Goal: Contribute content

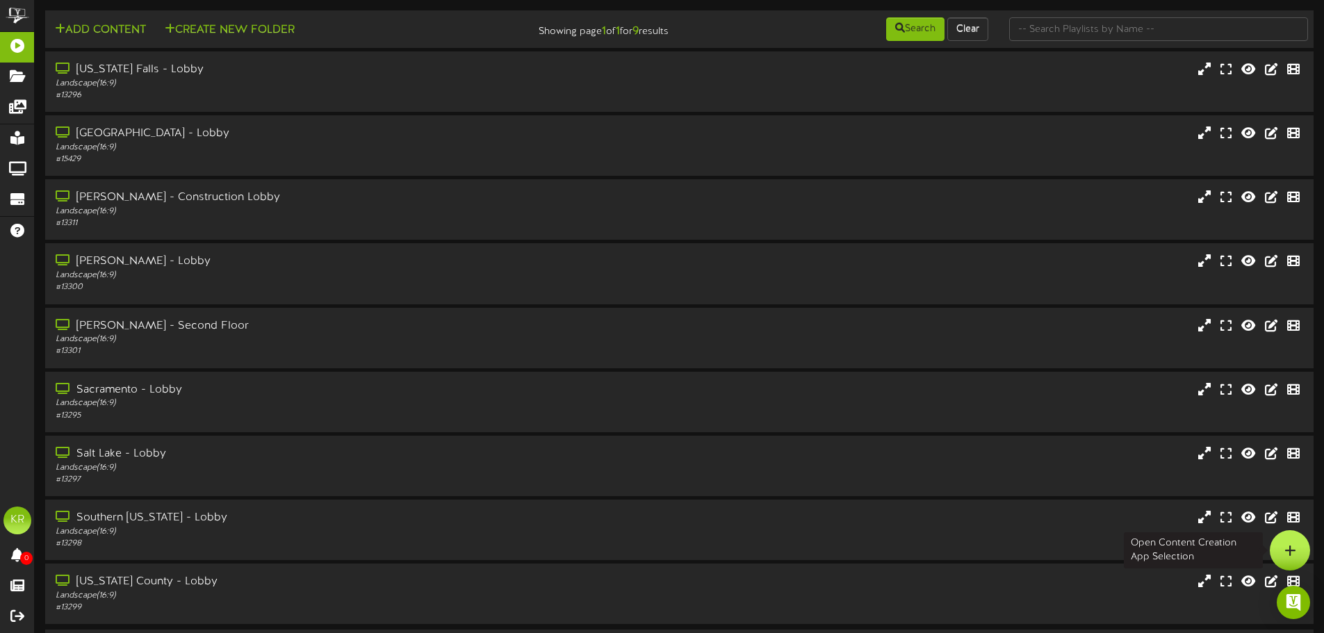
click at [1290, 548] on icon at bounding box center [1290, 550] width 12 height 13
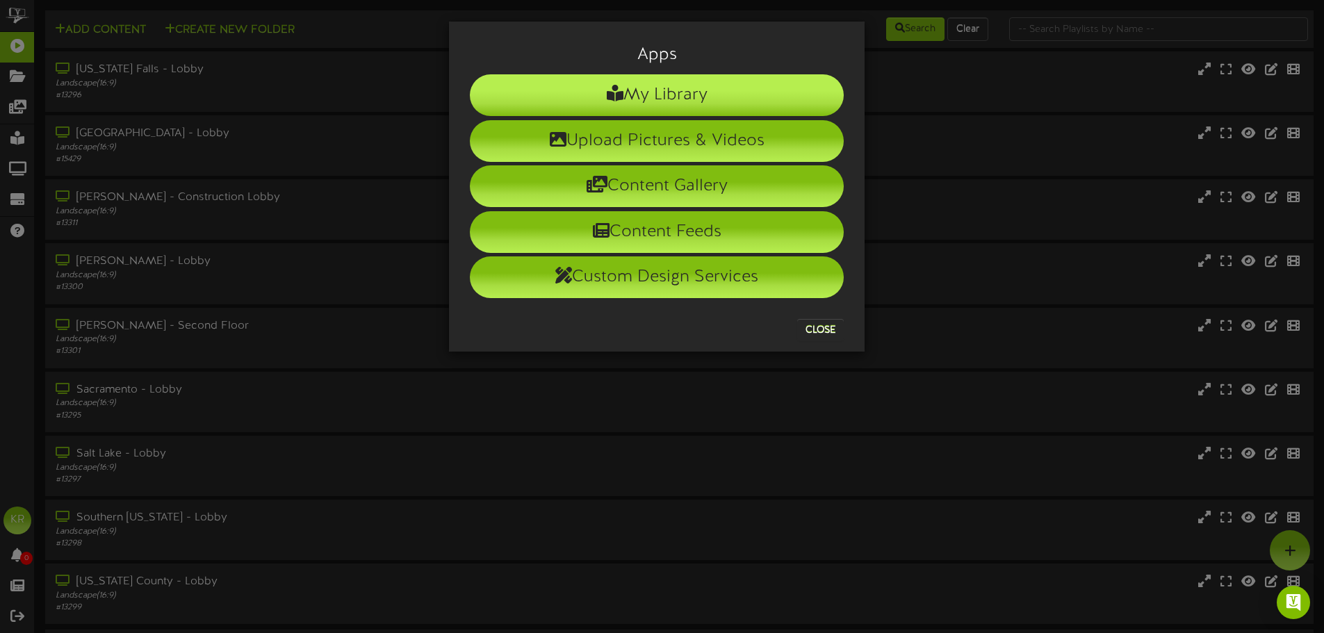
click at [709, 93] on li "My Library" at bounding box center [657, 95] width 374 height 42
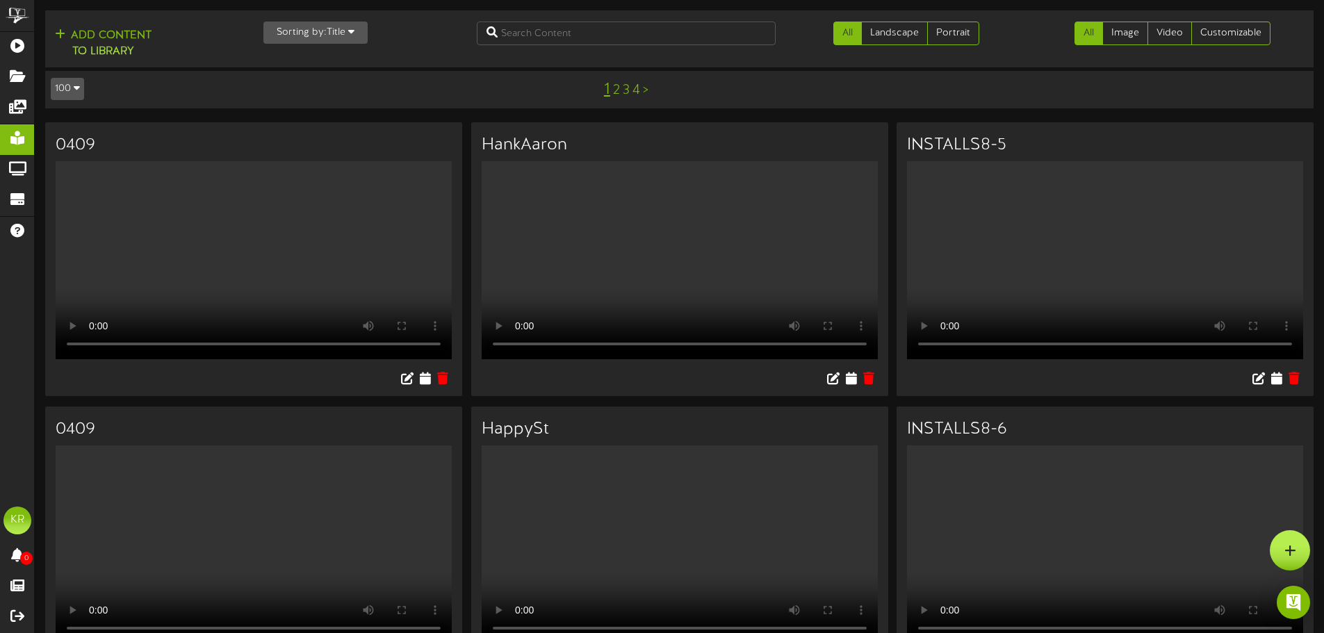
click at [1298, 554] on div at bounding box center [1289, 550] width 40 height 40
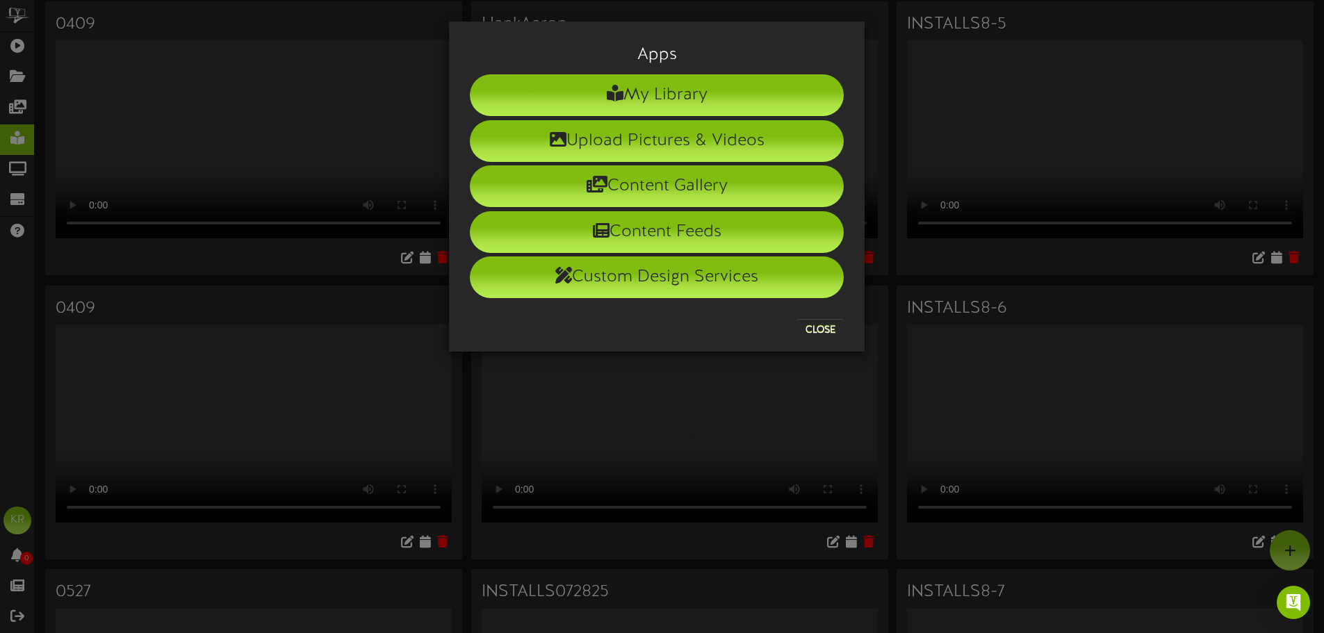
scroll to position [119, 0]
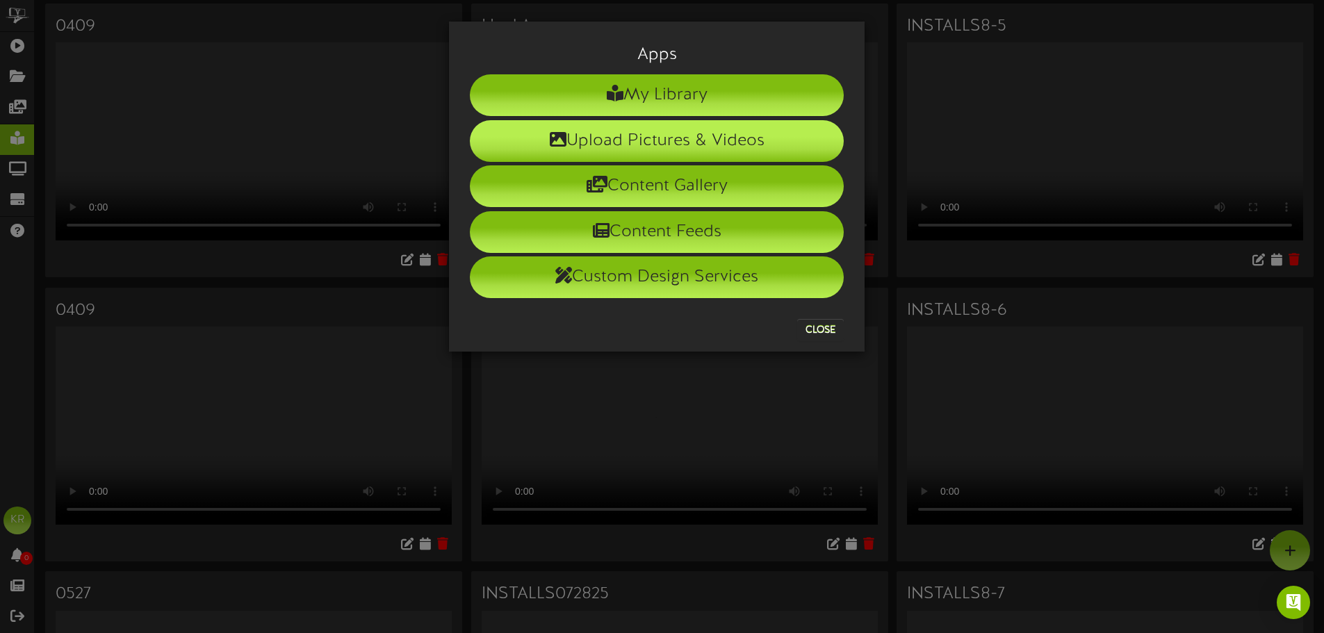
click at [524, 141] on li "Upload Pictures & Videos" at bounding box center [657, 141] width 374 height 42
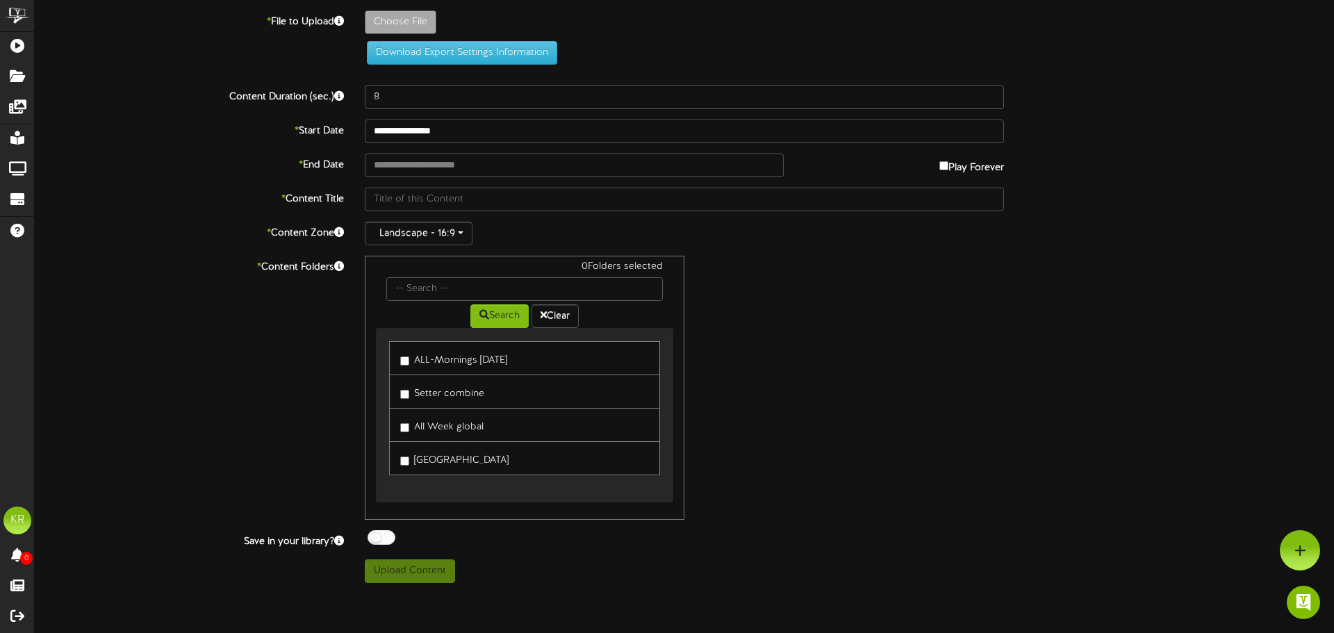
click at [400, 4] on div "**********" at bounding box center [684, 291] width 1299 height 583
type input "**********"
type input "INSTALLS10-13"
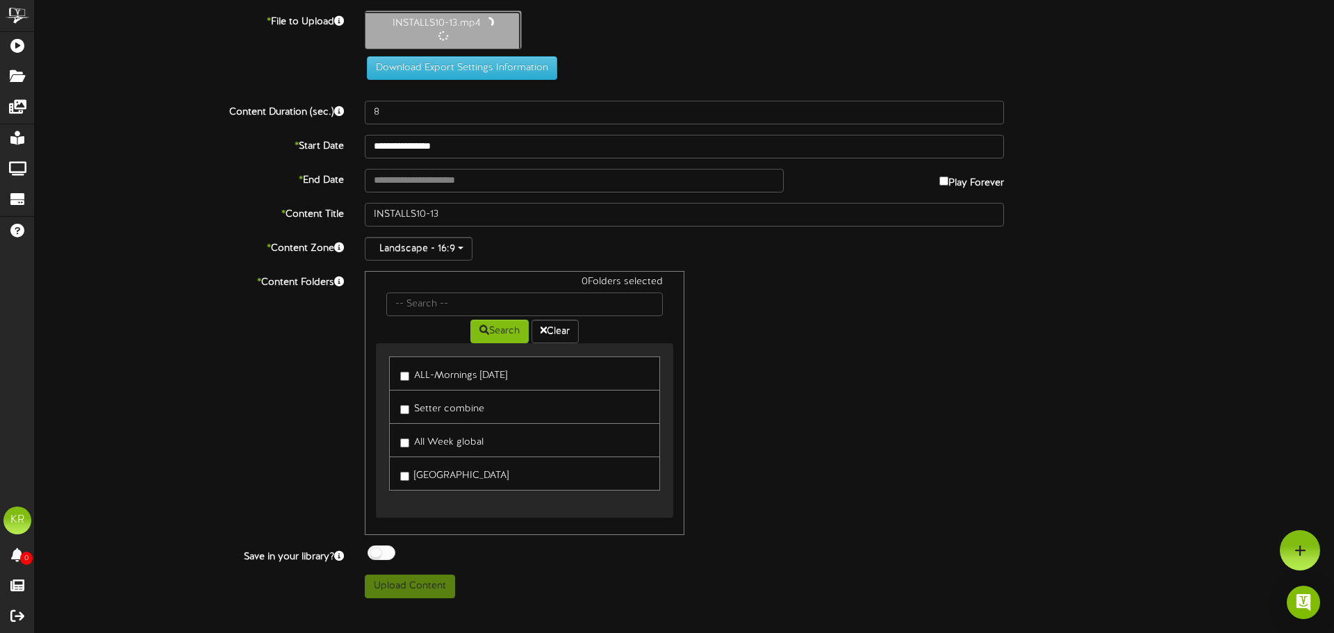
type input "10"
click at [397, 185] on input "text" at bounding box center [574, 179] width 419 height 24
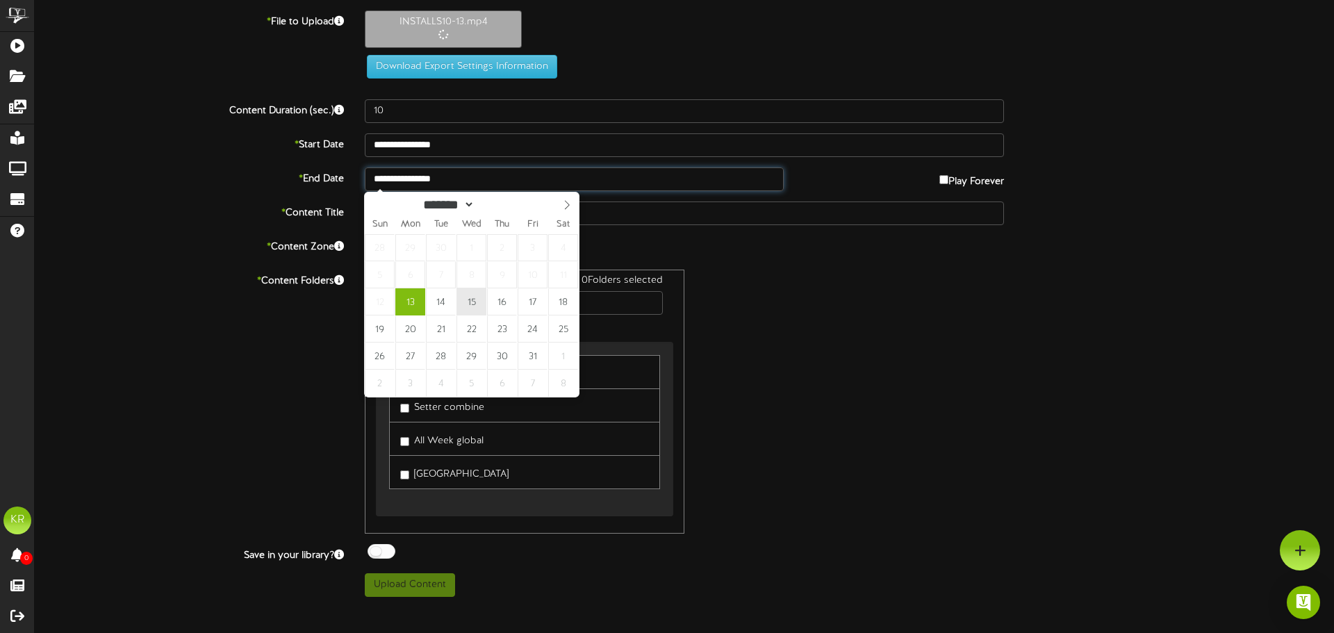
type input "**********"
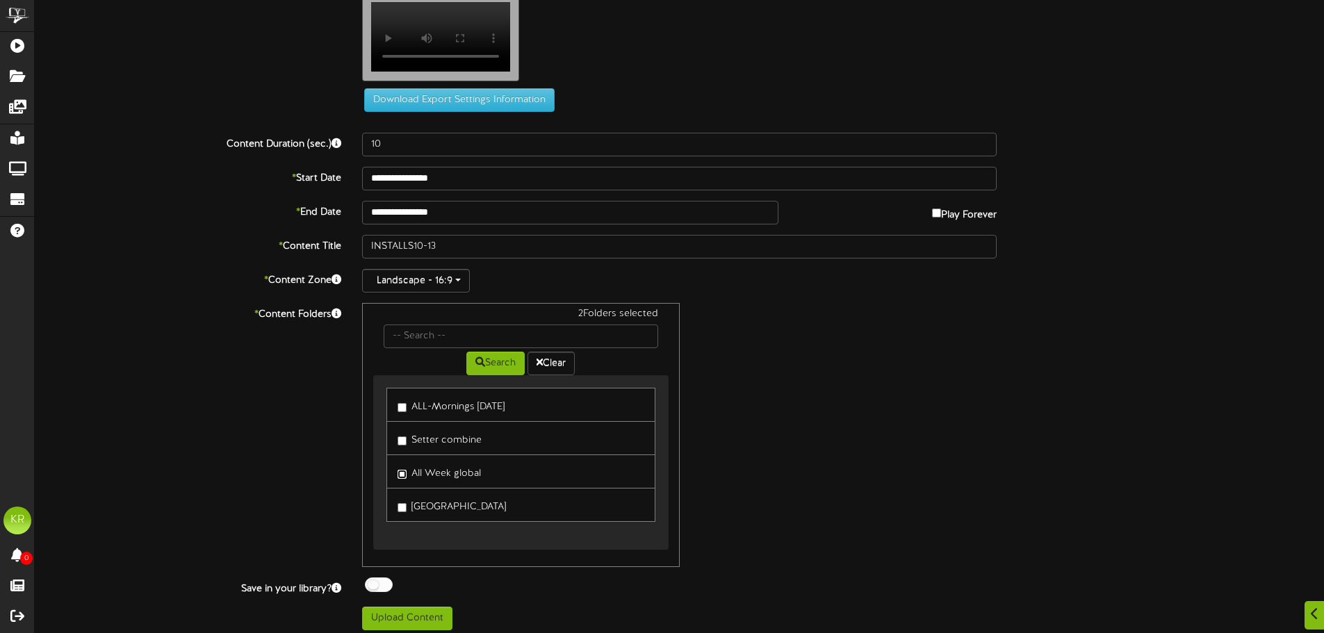
scroll to position [42, 0]
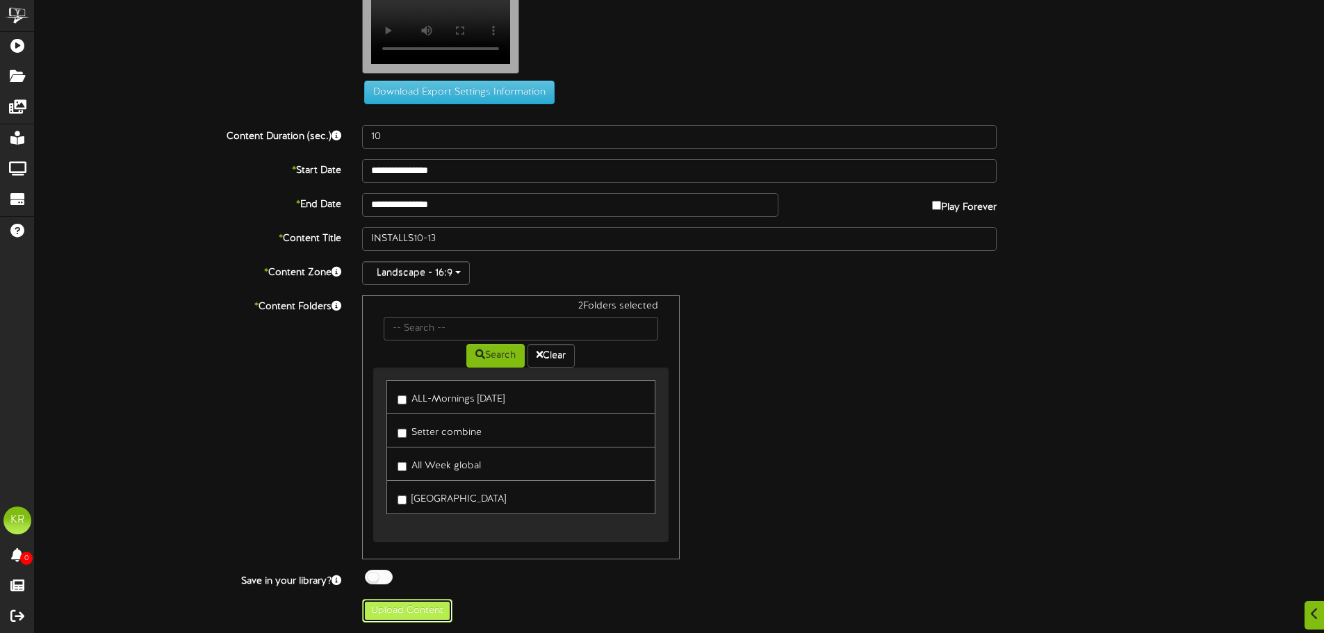
click at [433, 603] on button "Upload Content" at bounding box center [407, 611] width 90 height 24
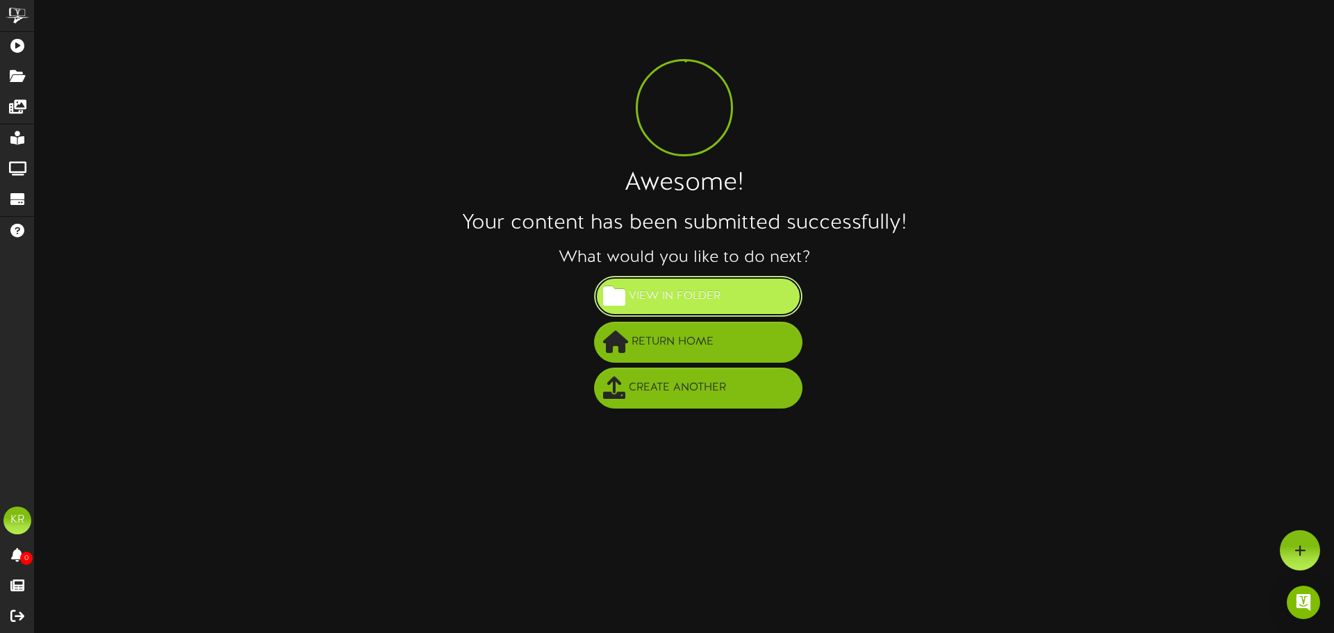
click at [673, 302] on span "View in Folder" at bounding box center [674, 296] width 99 height 23
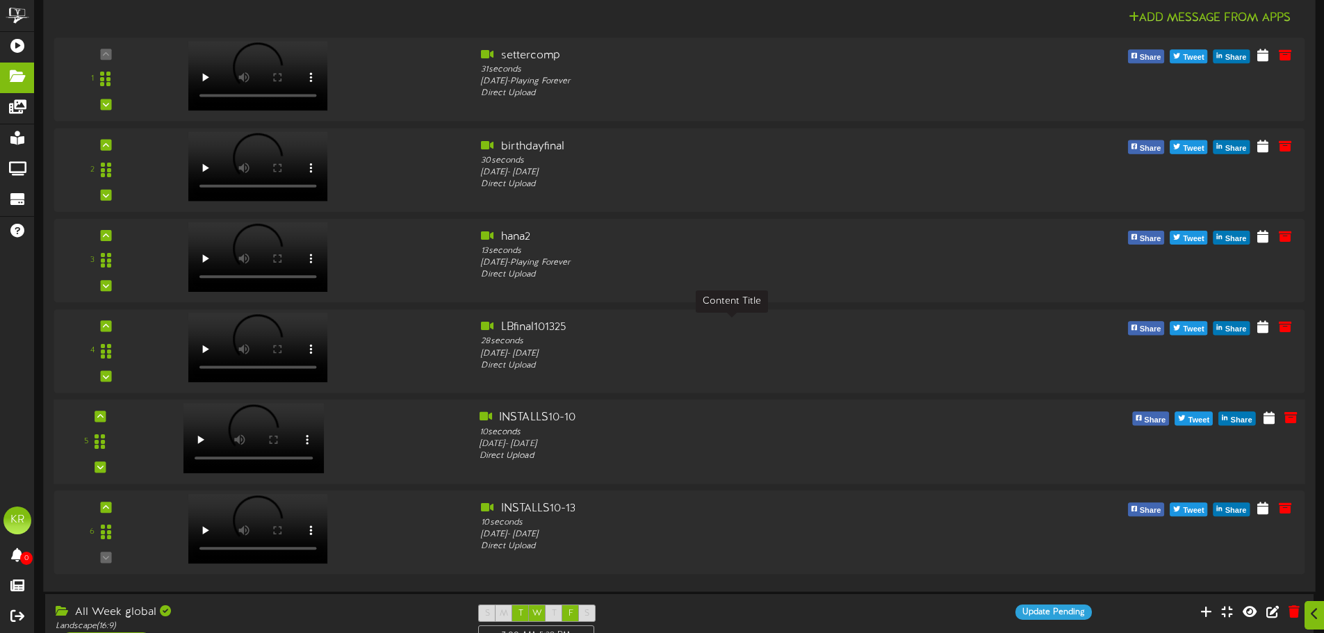
scroll to position [208, 0]
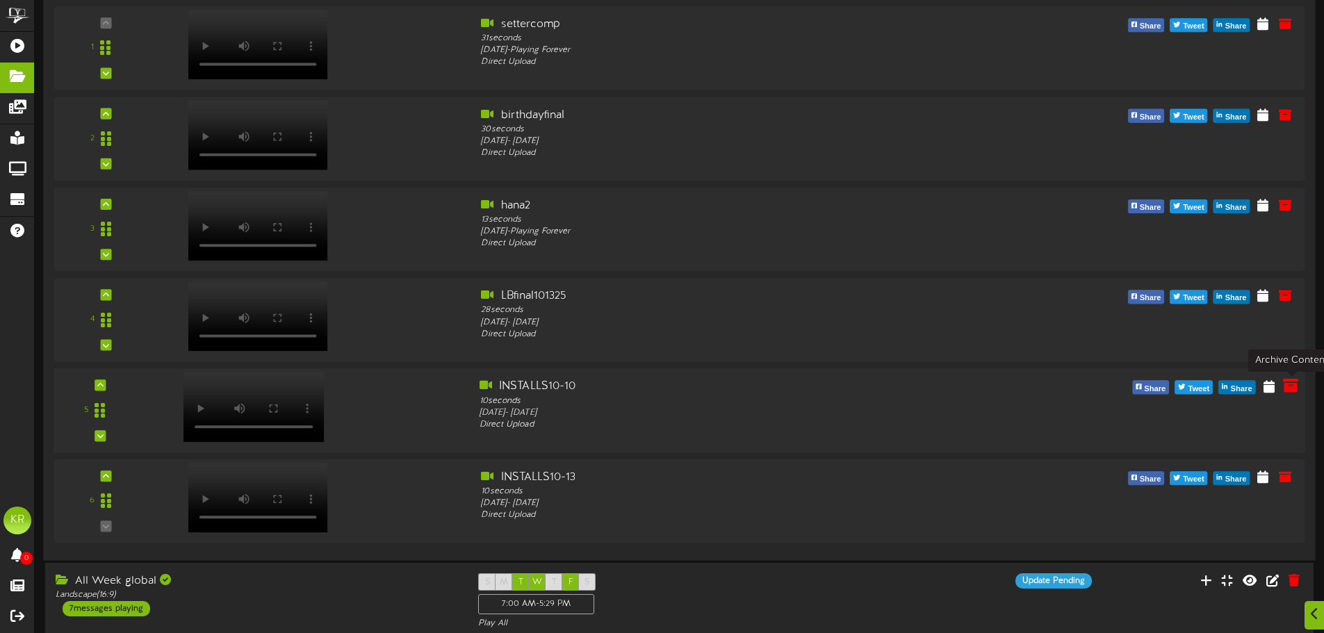
click at [1295, 390] on icon at bounding box center [1290, 385] width 15 height 15
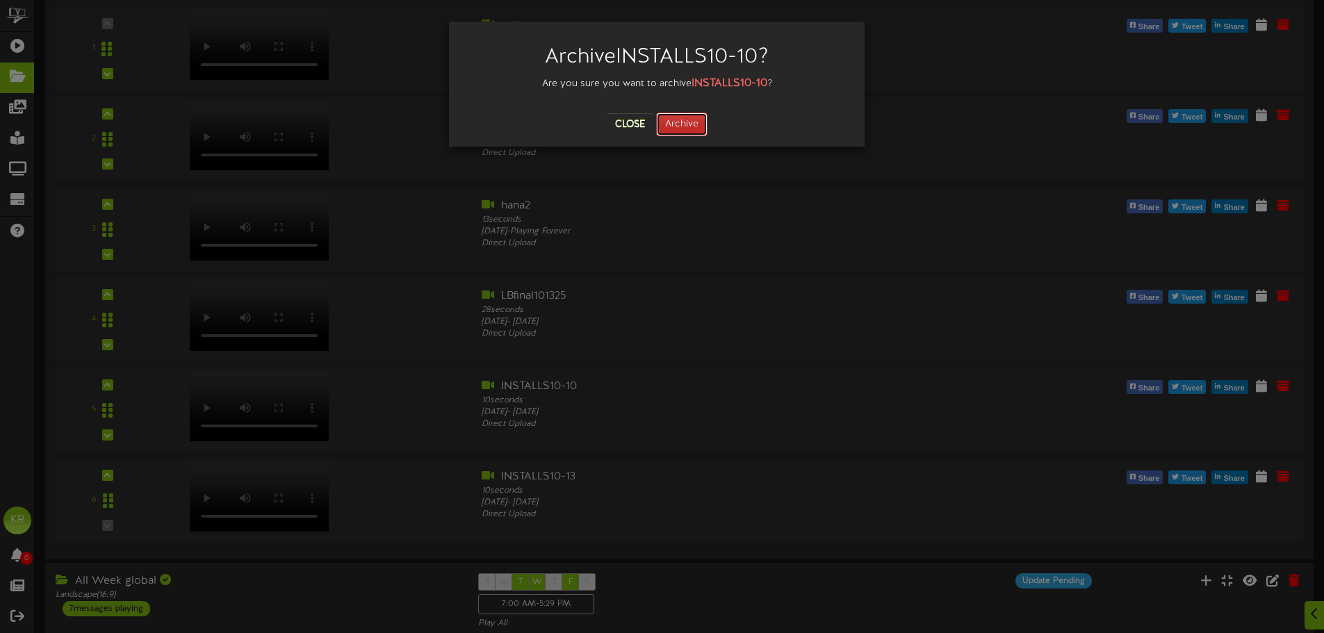
click at [673, 128] on button "Archive" at bounding box center [681, 125] width 51 height 24
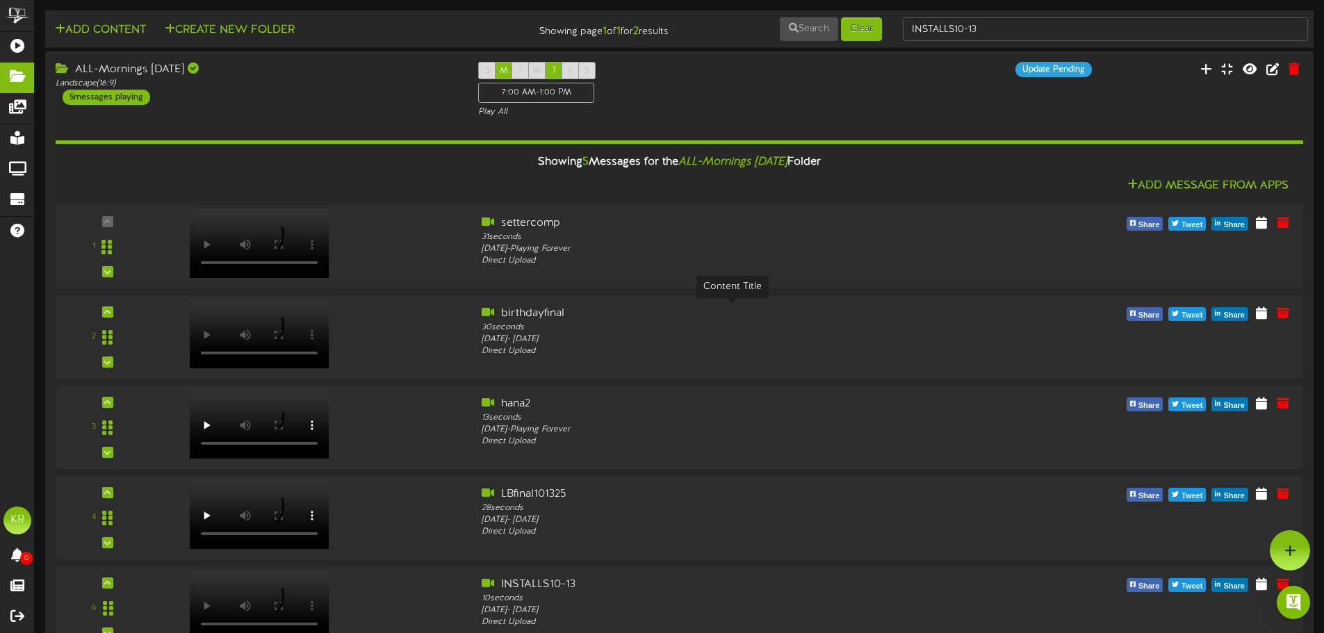
scroll to position [0, 0]
